Goal: Information Seeking & Learning: Learn about a topic

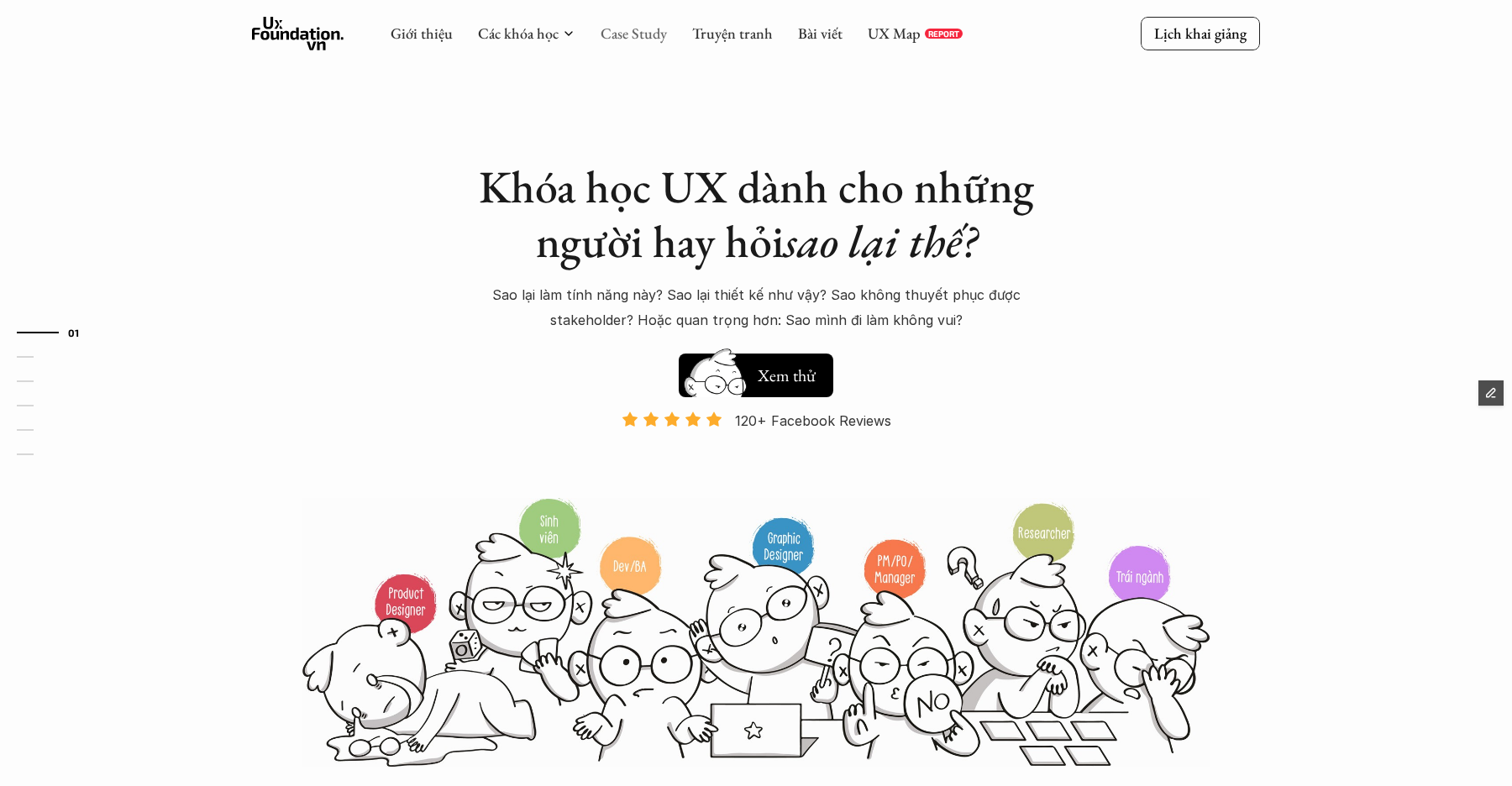
click at [618, 33] on link "Case Study" at bounding box center [633, 33] width 66 height 19
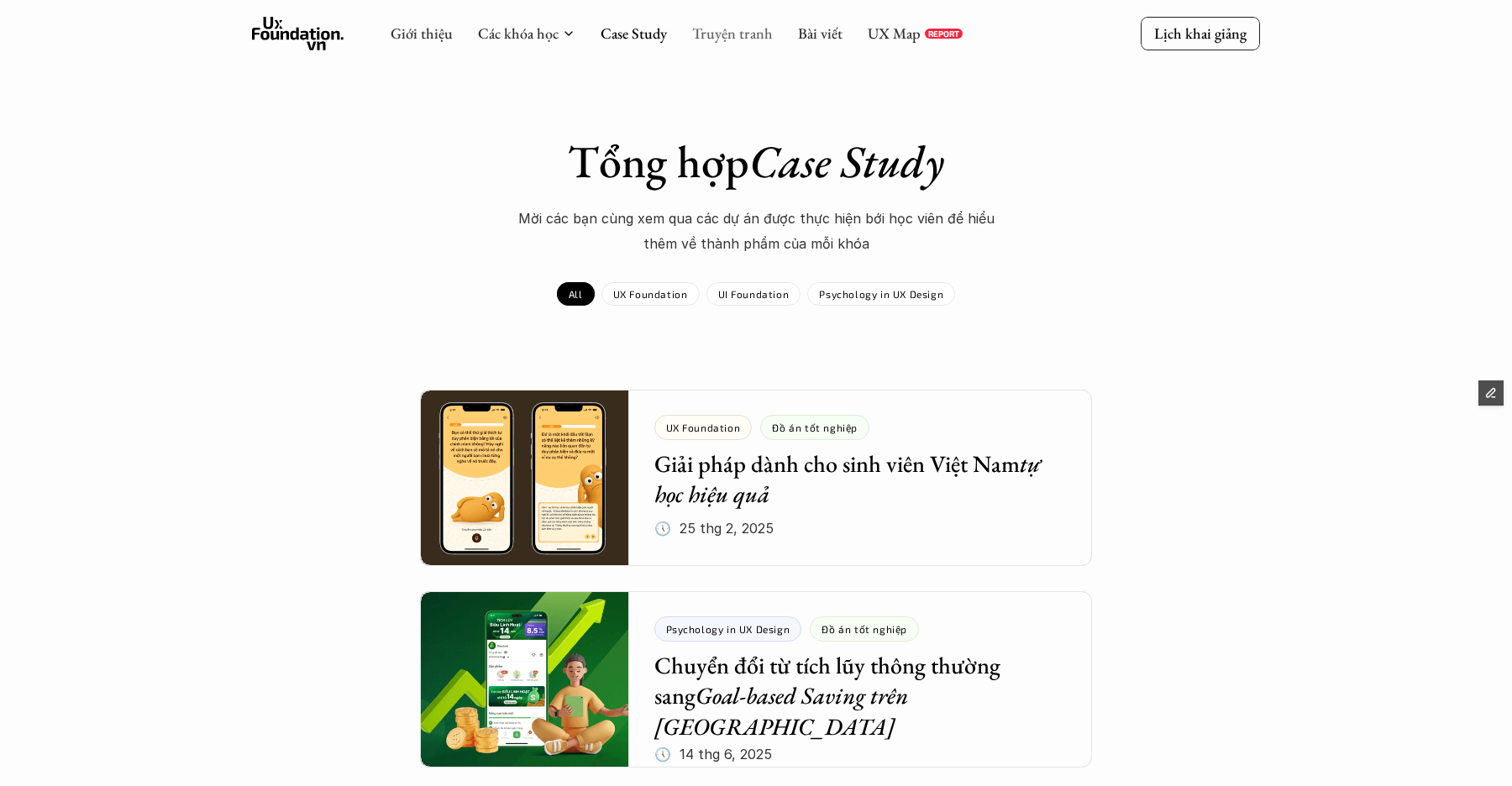
click at [716, 28] on link "Truyện tranh" at bounding box center [733, 33] width 81 height 19
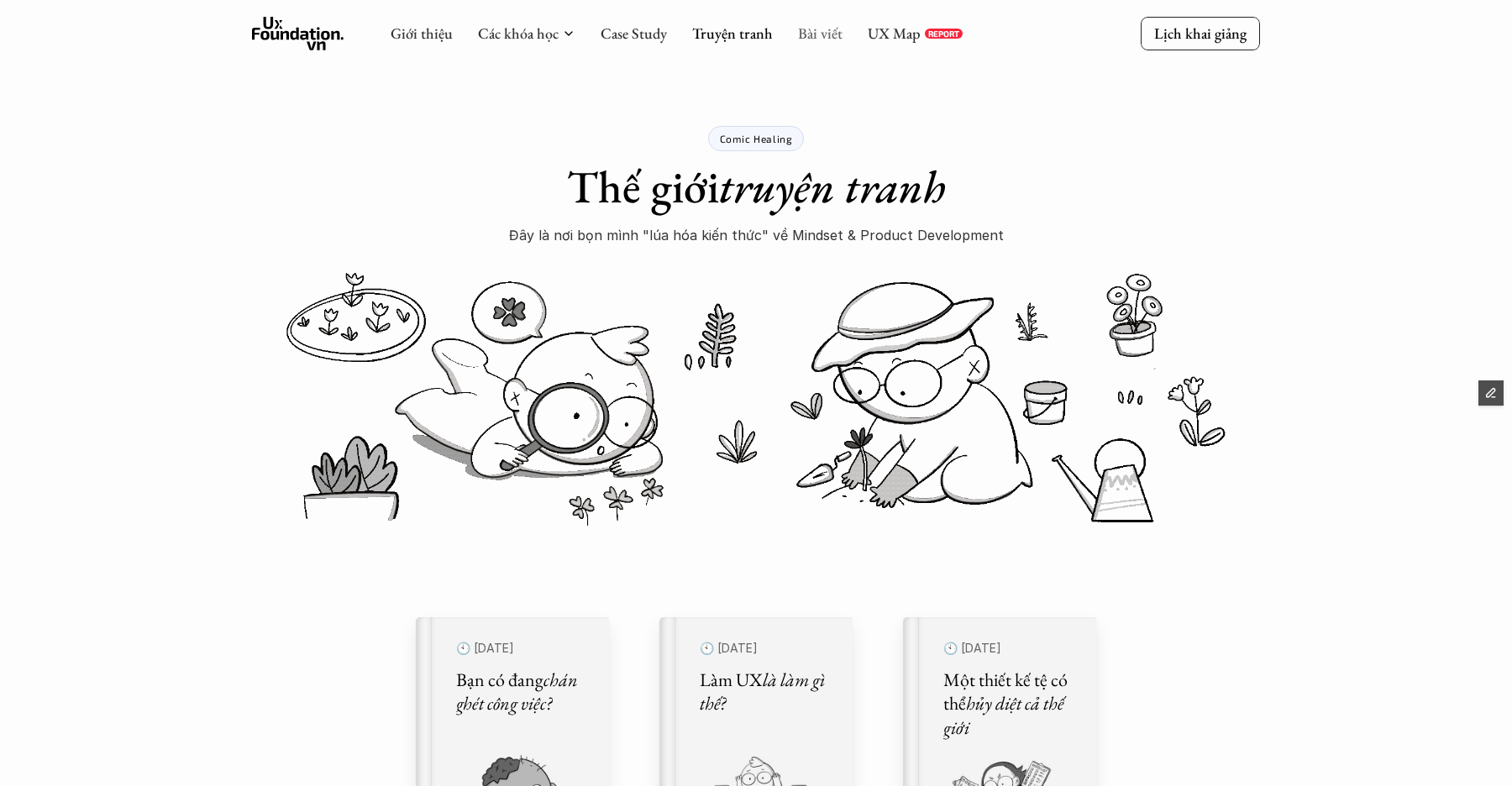
click at [821, 39] on link "Bài viết" at bounding box center [820, 33] width 45 height 19
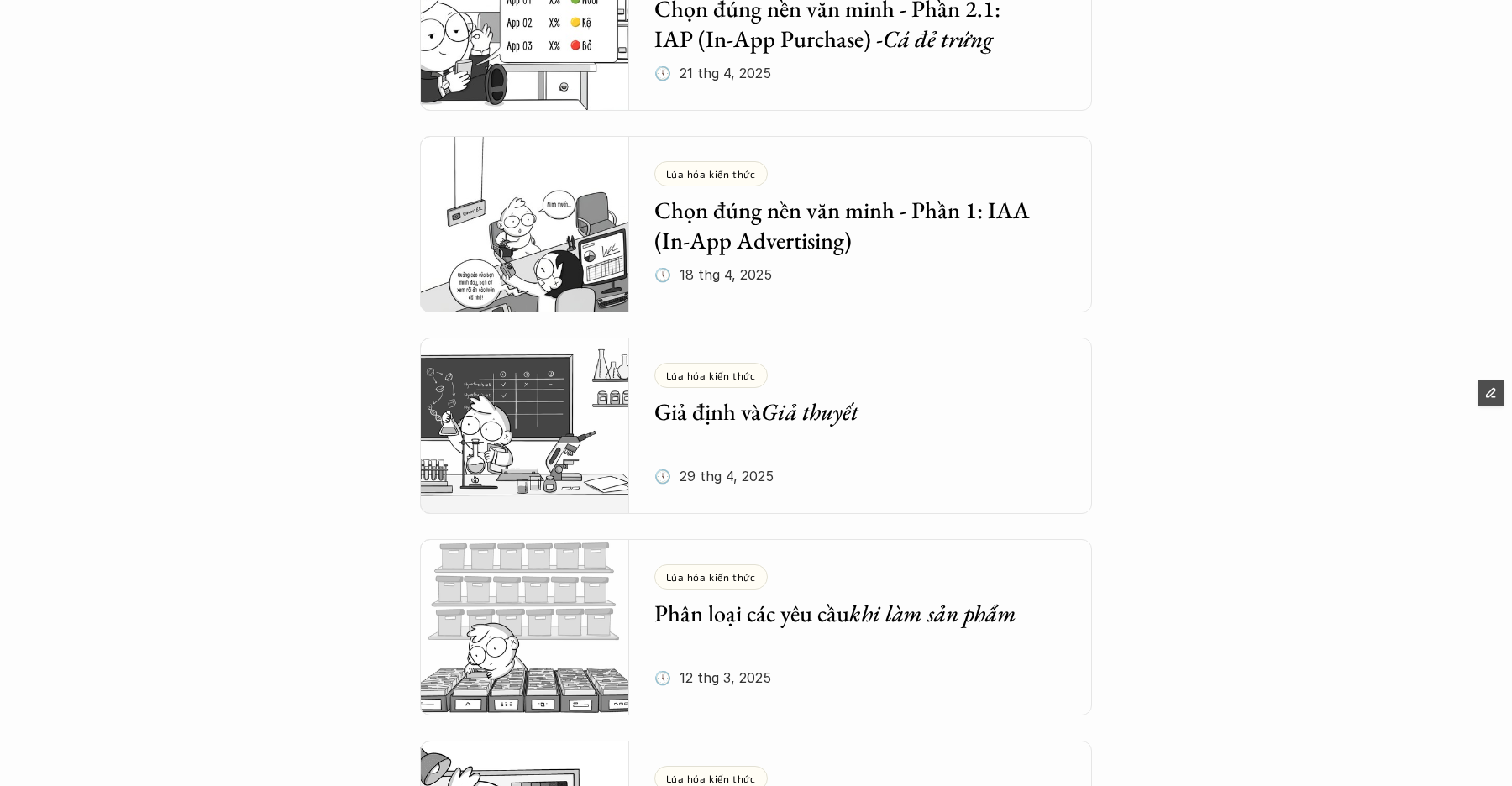
scroll to position [1657, 0]
click at [831, 414] on em "Giả thuyết" at bounding box center [809, 411] width 97 height 30
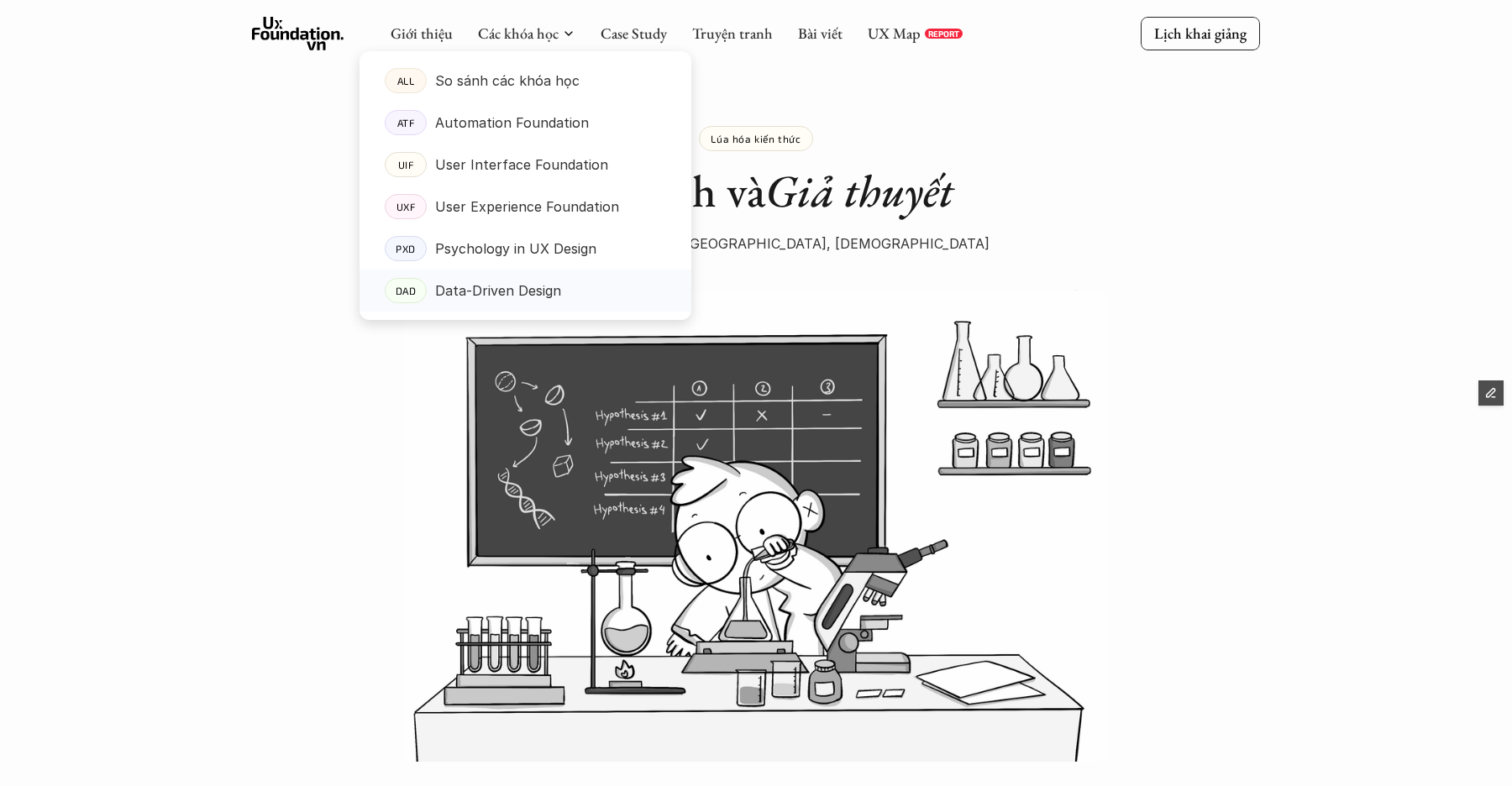
click at [531, 292] on p "Data-Driven Design" at bounding box center [497, 290] width 126 height 25
